Goal: Find specific page/section: Locate a particular part of the current website

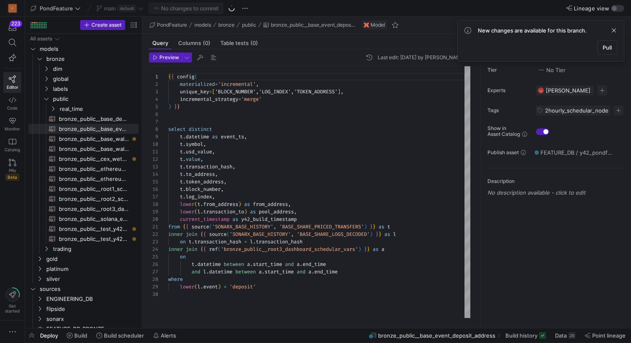
scroll to position [75, 0]
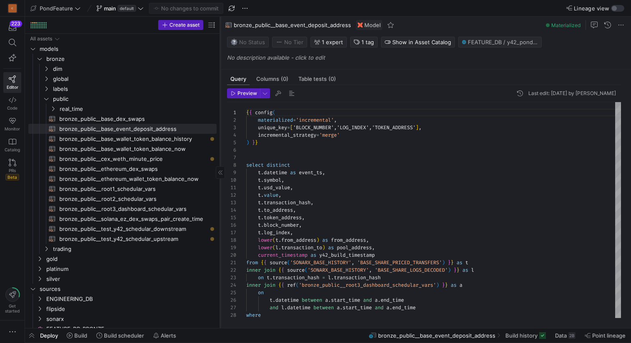
drag, startPoint x: 141, startPoint y: 187, endPoint x: 219, endPoint y: 182, distance: 78.1
click at [220, 182] on div at bounding box center [220, 173] width 0 height 312
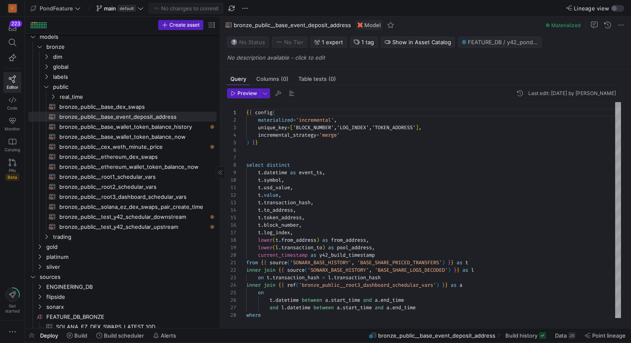
scroll to position [0, 0]
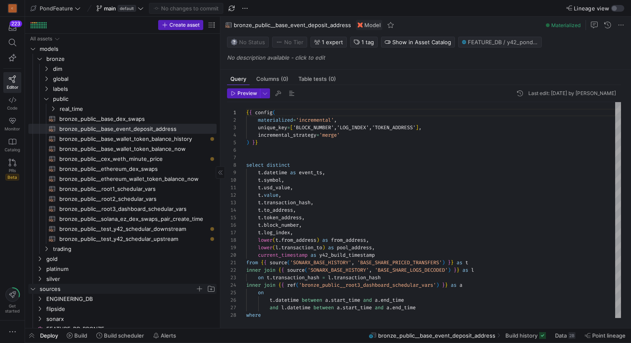
click at [33, 289] on icon "Press SPACE to select this row." at bounding box center [33, 288] width 6 height 5
click at [39, 57] on icon "Press SPACE to select this row." at bounding box center [40, 58] width 6 height 5
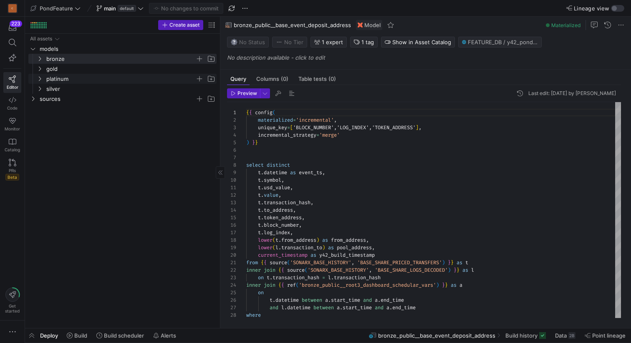
click at [40, 79] on icon "Press SPACE to select this row." at bounding box center [40, 78] width 6 height 5
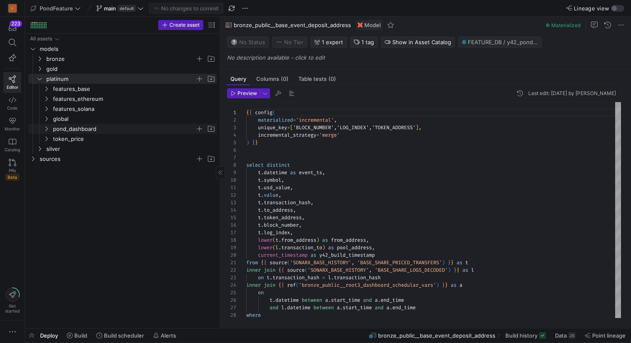
click at [82, 131] on span "pond_dashboard" at bounding box center [124, 129] width 142 height 10
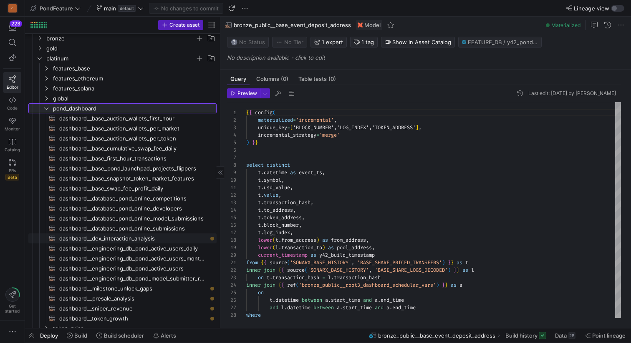
scroll to position [20, 0]
click at [142, 119] on span "dashboard__base_auction_wallets_first_hour​​​​​​​​​​" at bounding box center [133, 119] width 148 height 10
type textarea "{{ config( materialized='table' ) }} with token_meta as ( select market, lower(…"
